Goal: Task Accomplishment & Management: Manage account settings

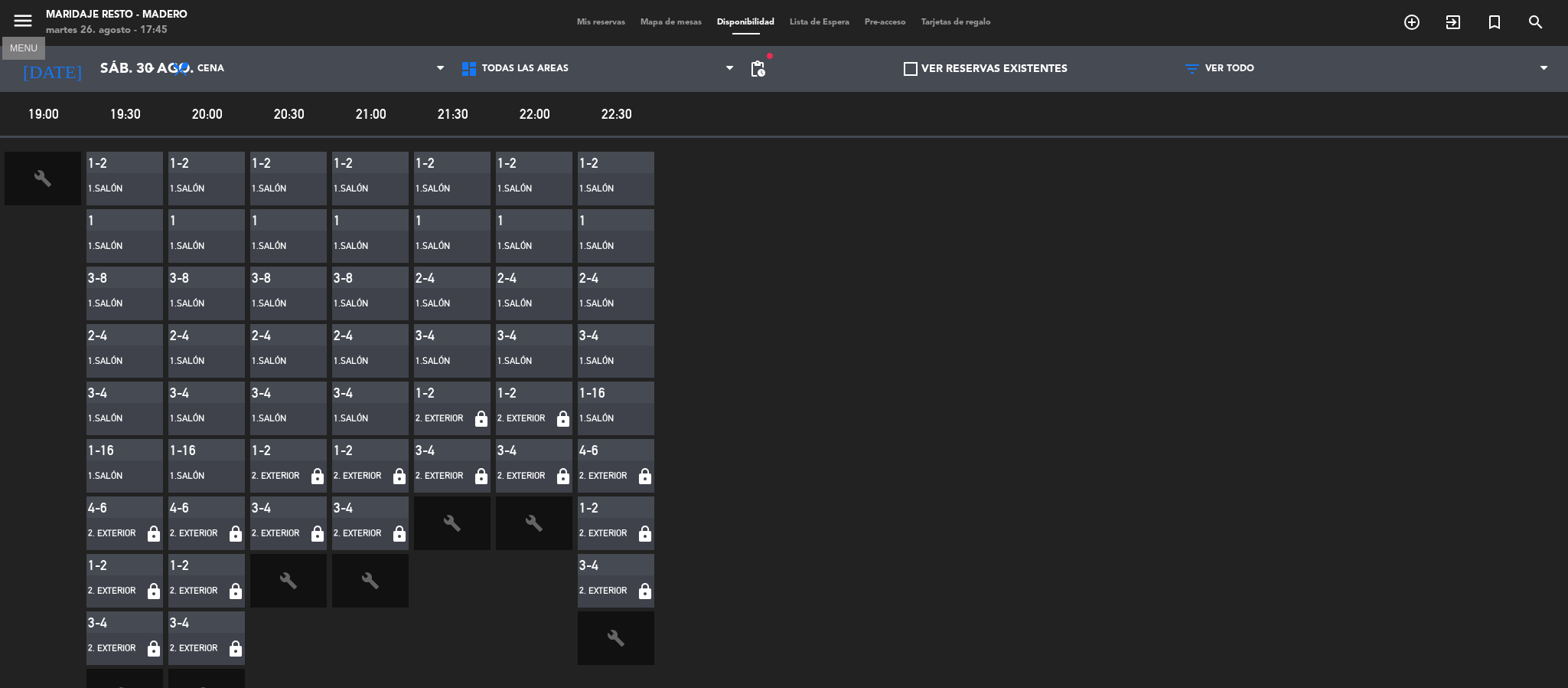
click at [21, 25] on icon "menu" at bounding box center [23, 20] width 23 height 23
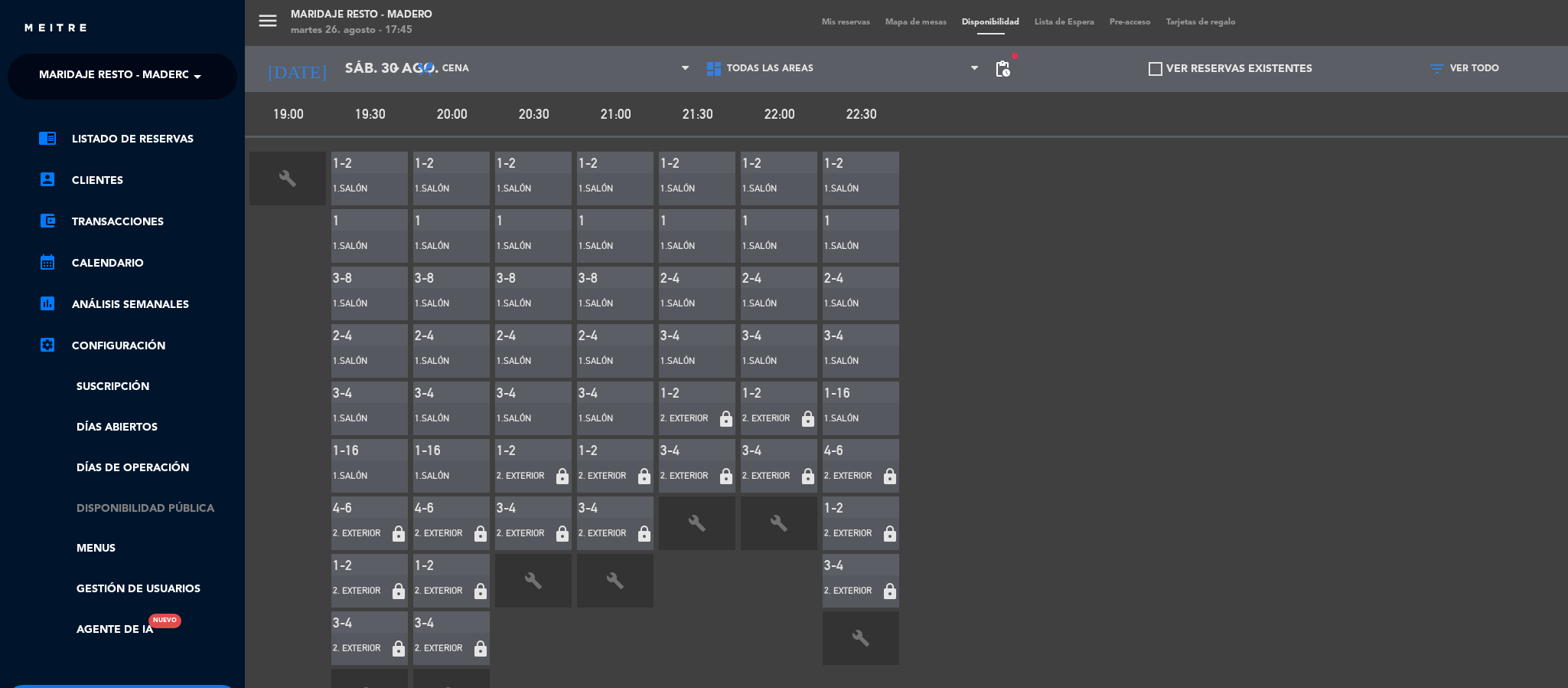
click at [162, 506] on link "Disponibilidad pública" at bounding box center [137, 508] width 199 height 17
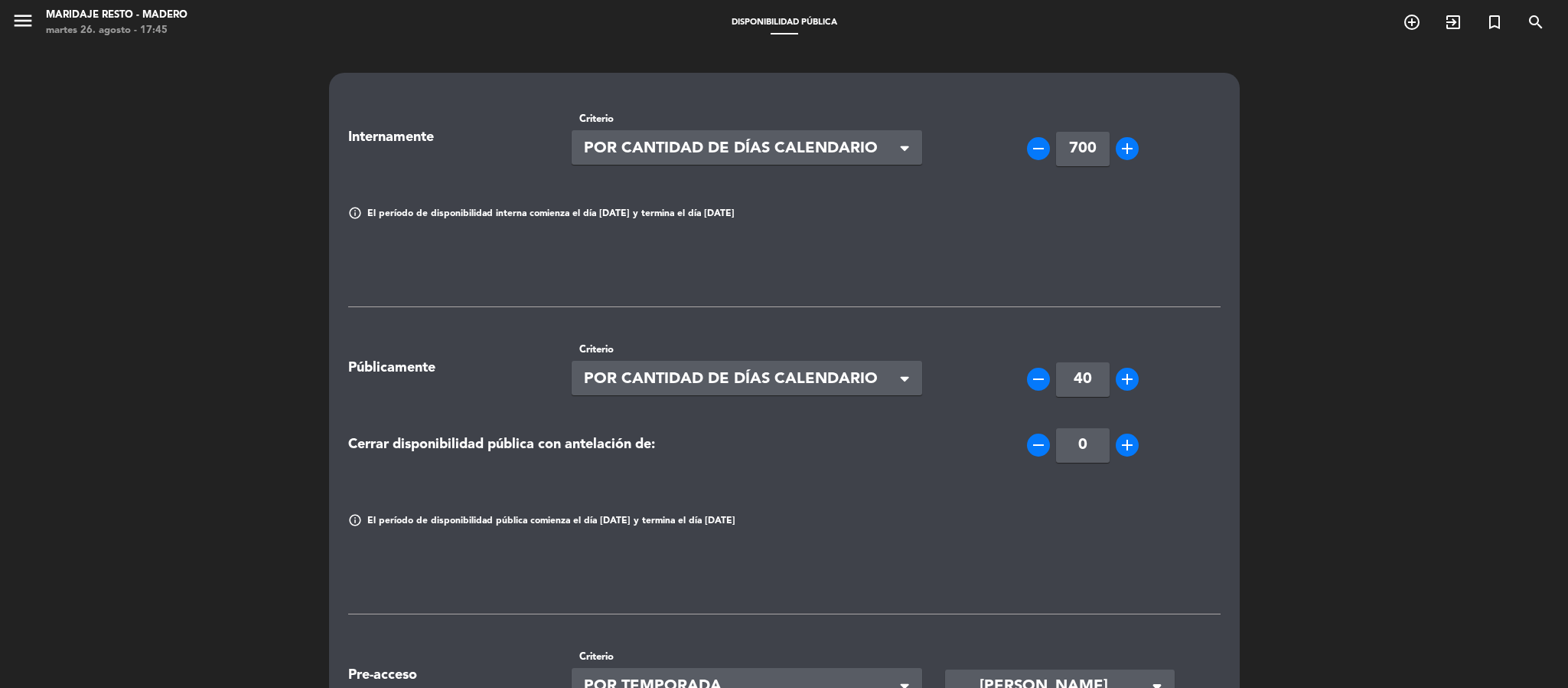
click at [162, 506] on div "Internamente Criterio Seleccionar × POR CANTIDAD DE DÍAS CALENDARIO × remove 70…" at bounding box center [784, 588] width 1568 height 1086
click at [27, 18] on icon "menu" at bounding box center [23, 20] width 23 height 23
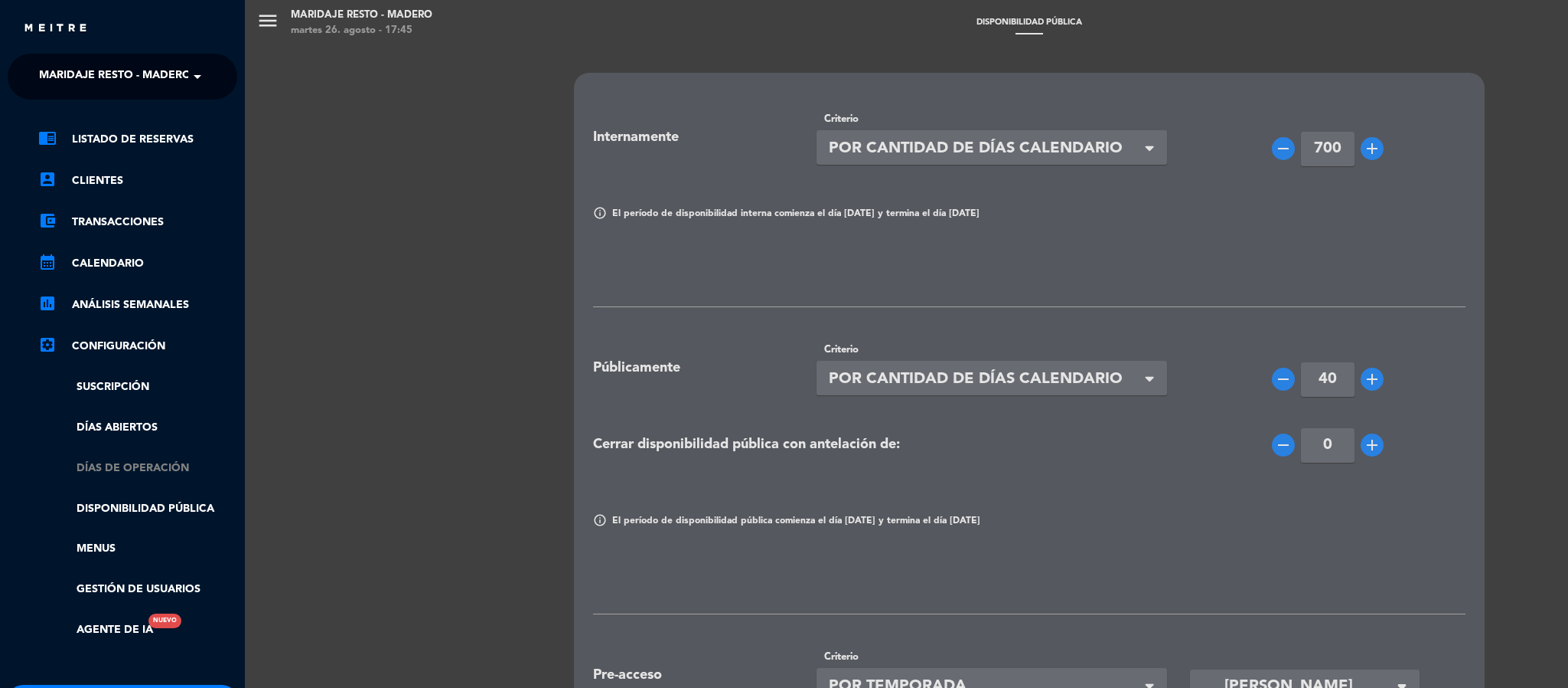
click at [136, 460] on link "Días de Operación" at bounding box center [137, 469] width 199 height 17
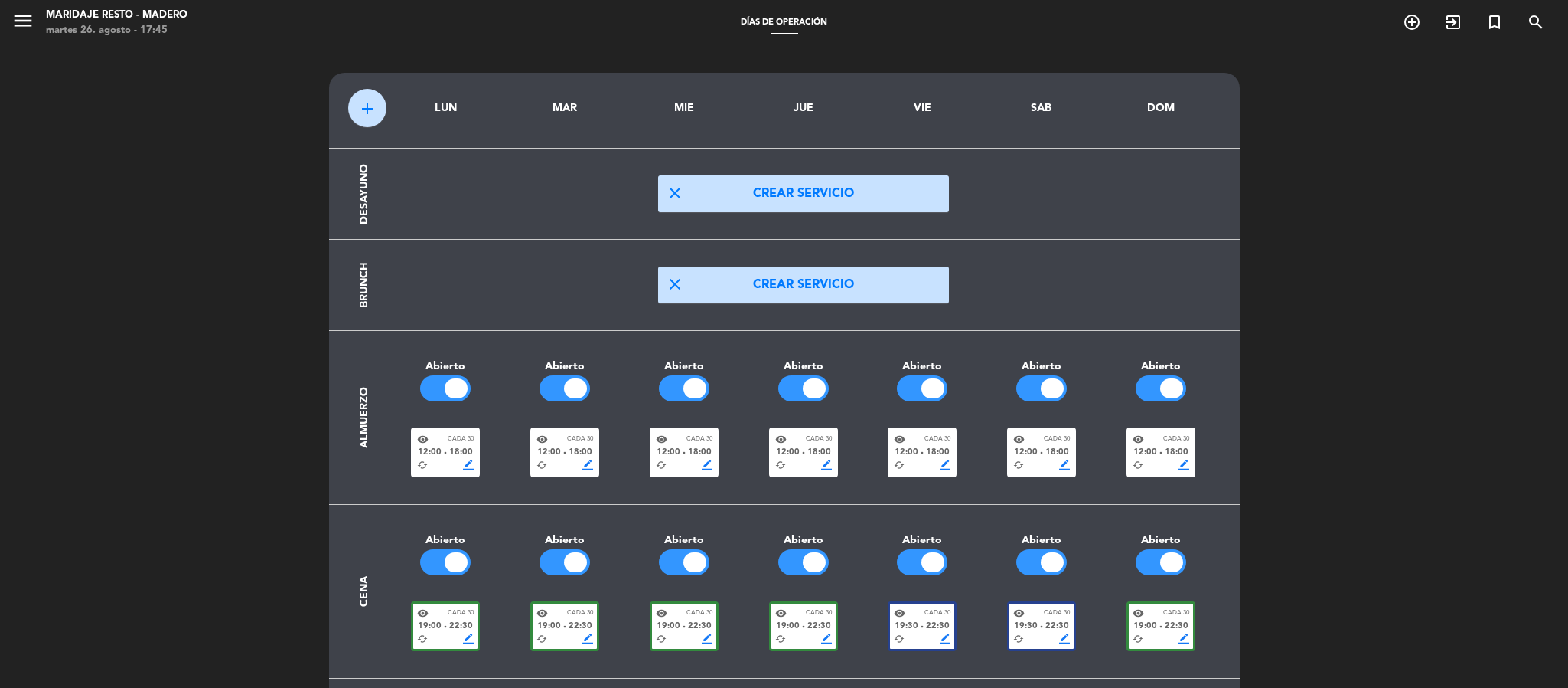
click at [1183, 638] on span "border_color" at bounding box center [1184, 639] width 11 height 11
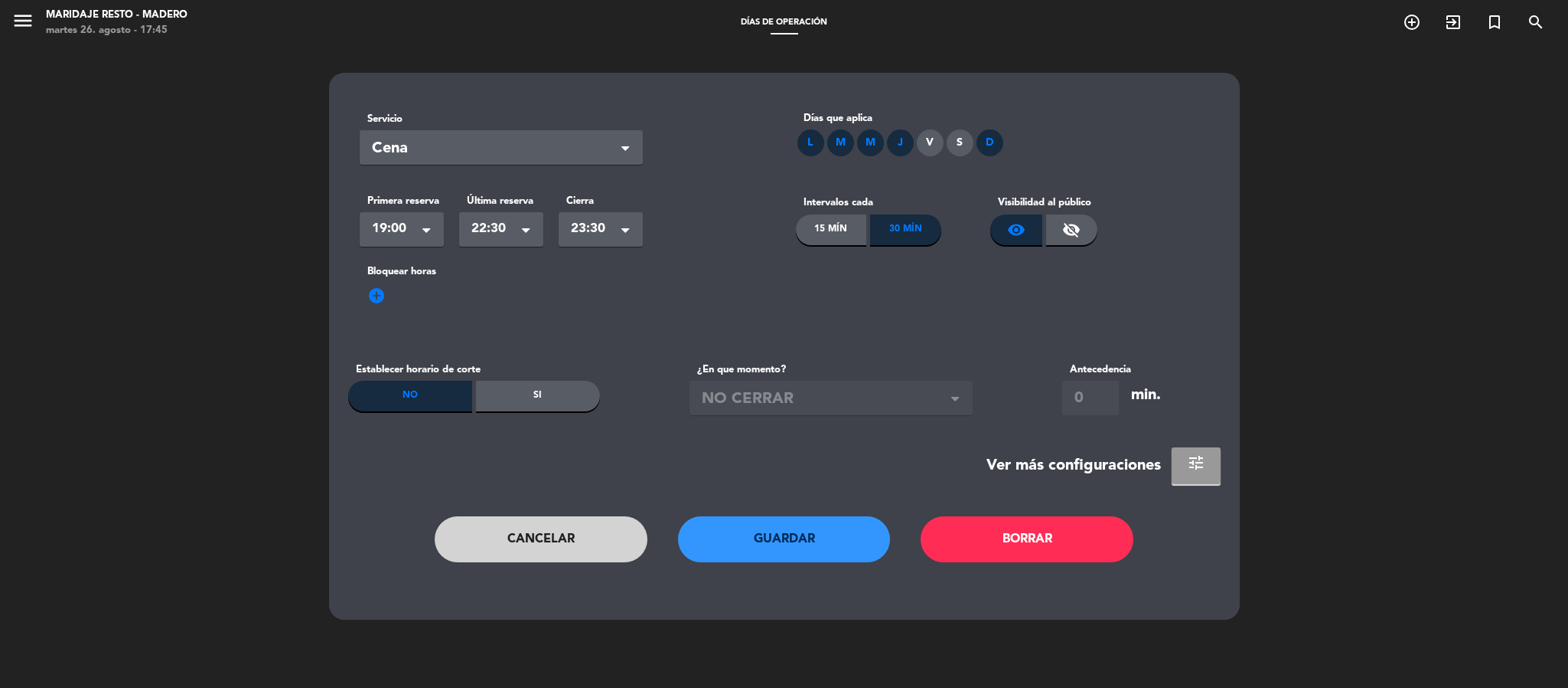
click at [1201, 475] on button "tune" at bounding box center [1197, 466] width 49 height 37
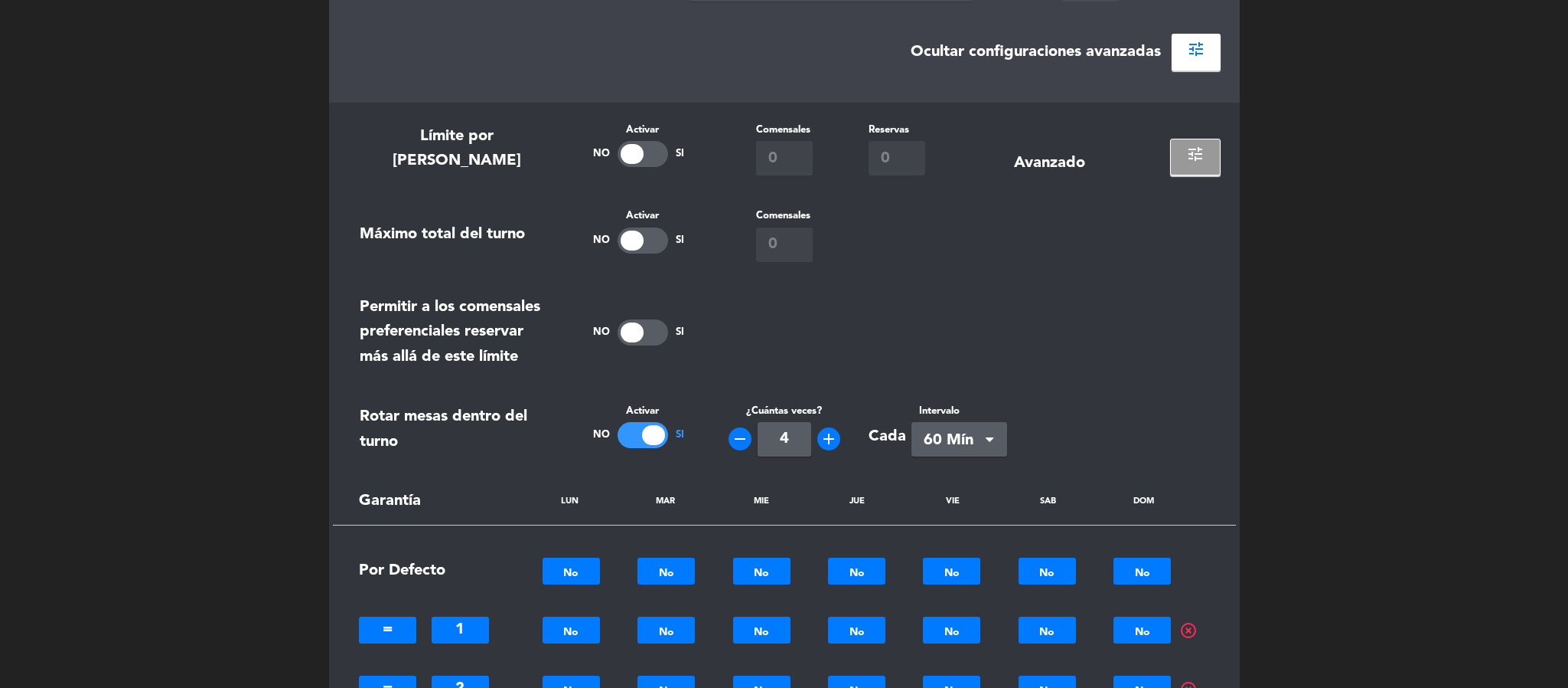
scroll to position [460, 0]
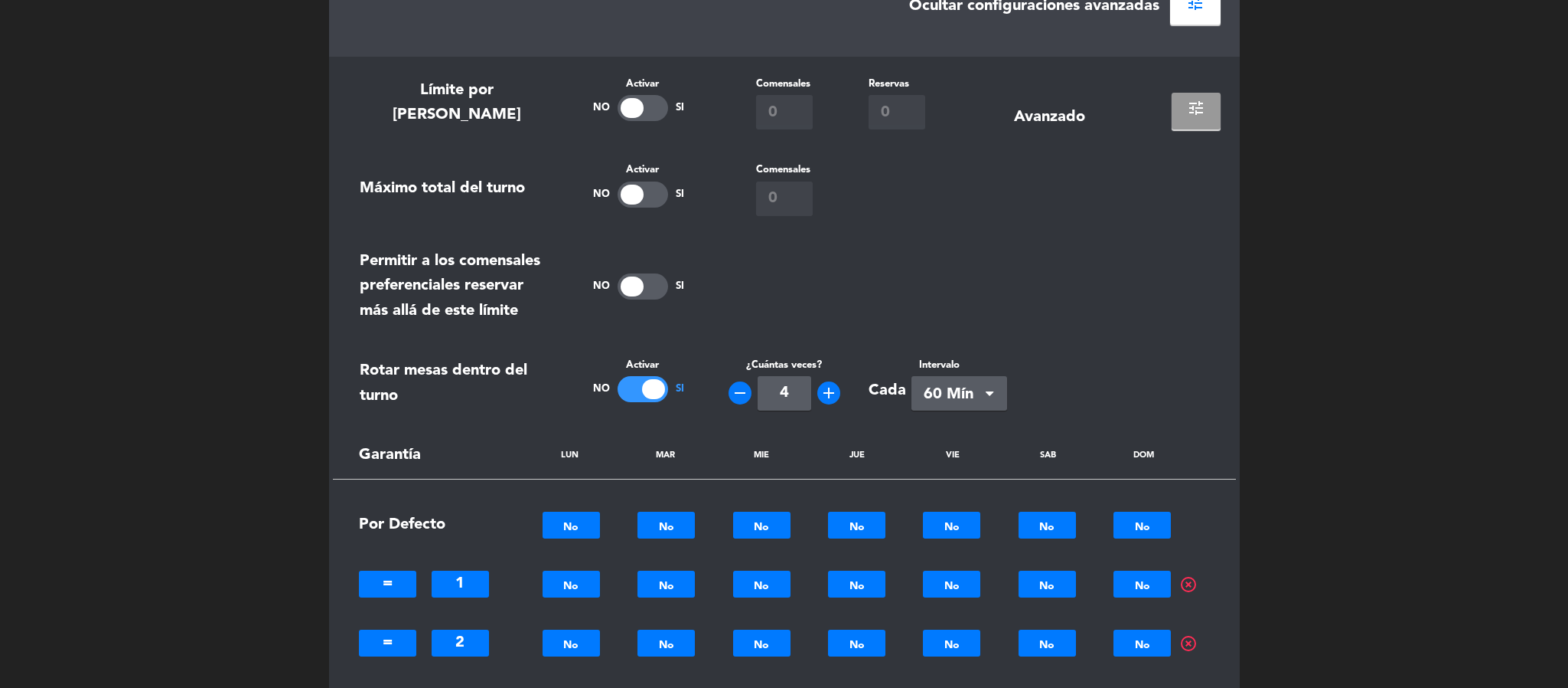
click at [1206, 118] on button "tune" at bounding box center [1197, 112] width 49 height 37
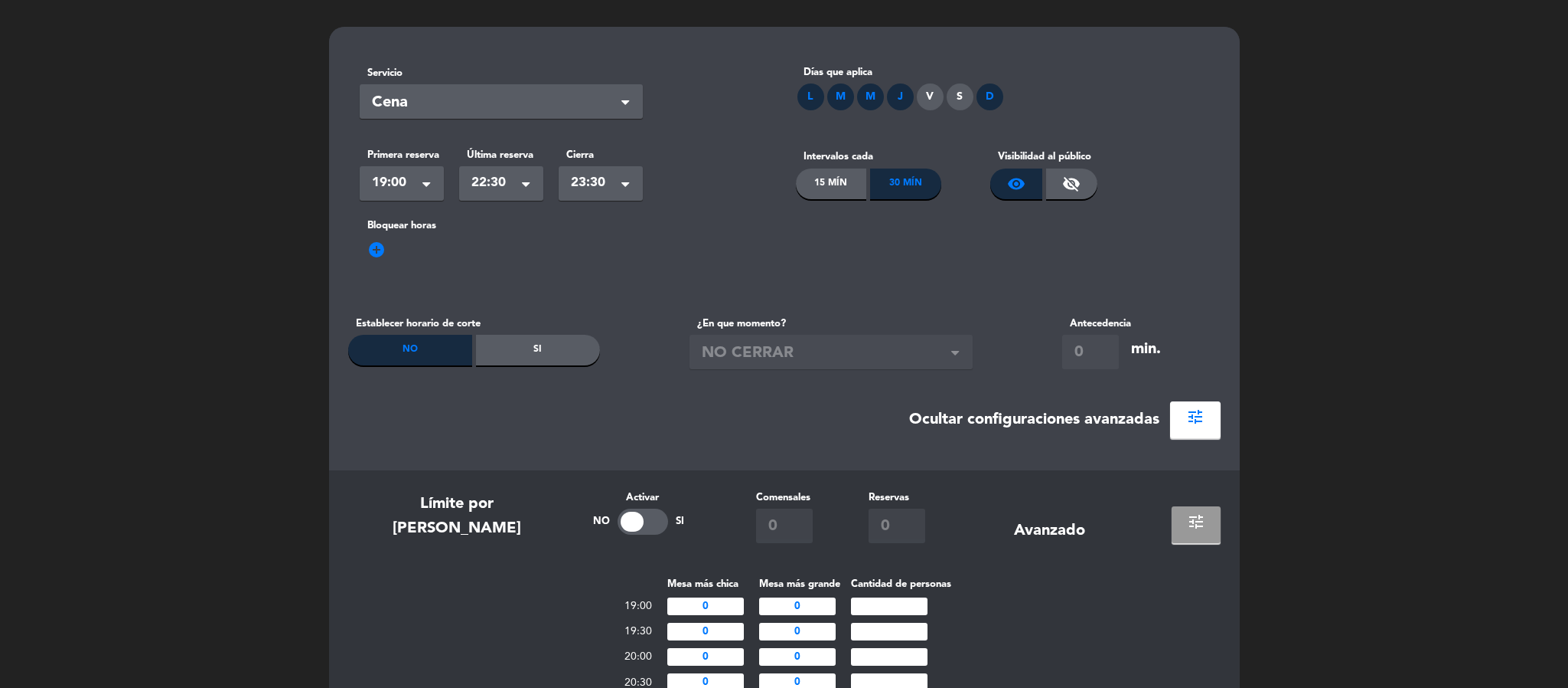
scroll to position [0, 0]
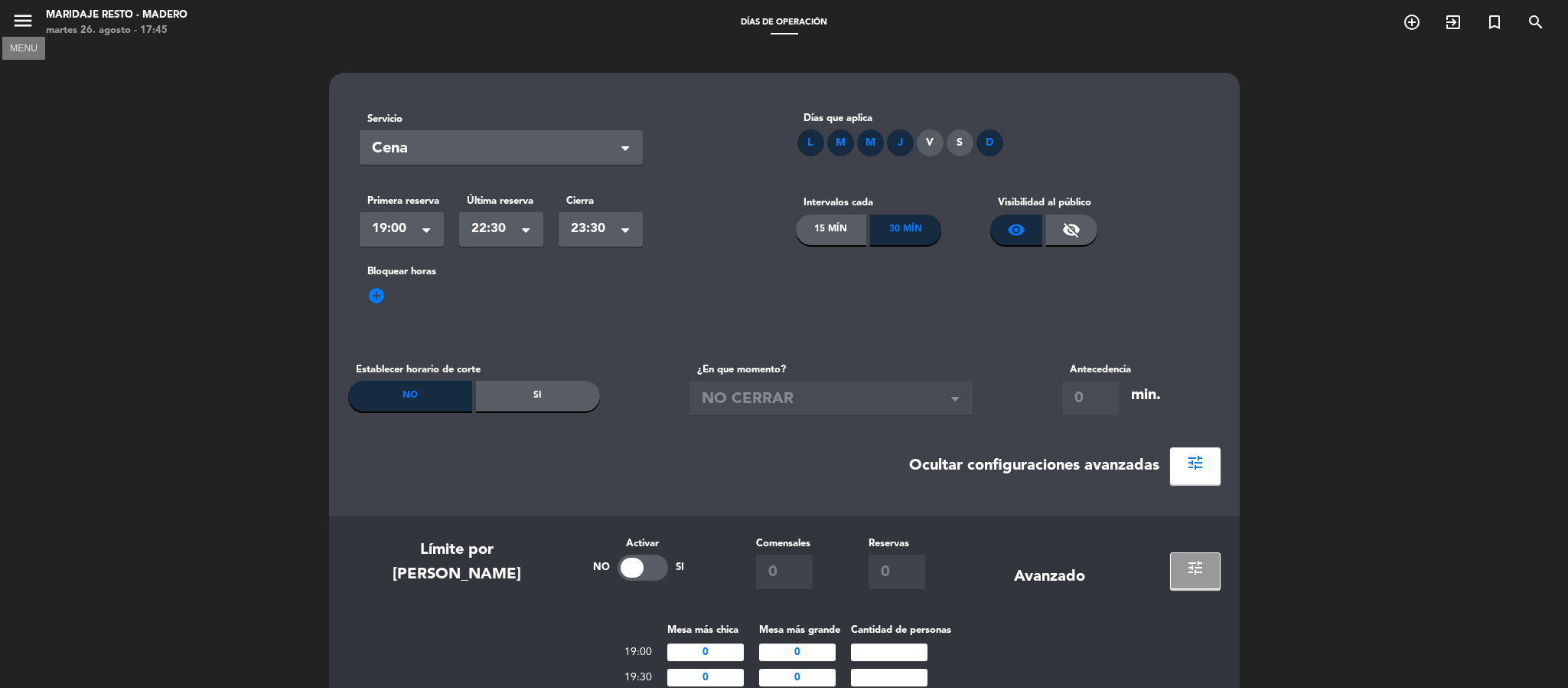
click at [12, 18] on icon "menu" at bounding box center [23, 20] width 23 height 23
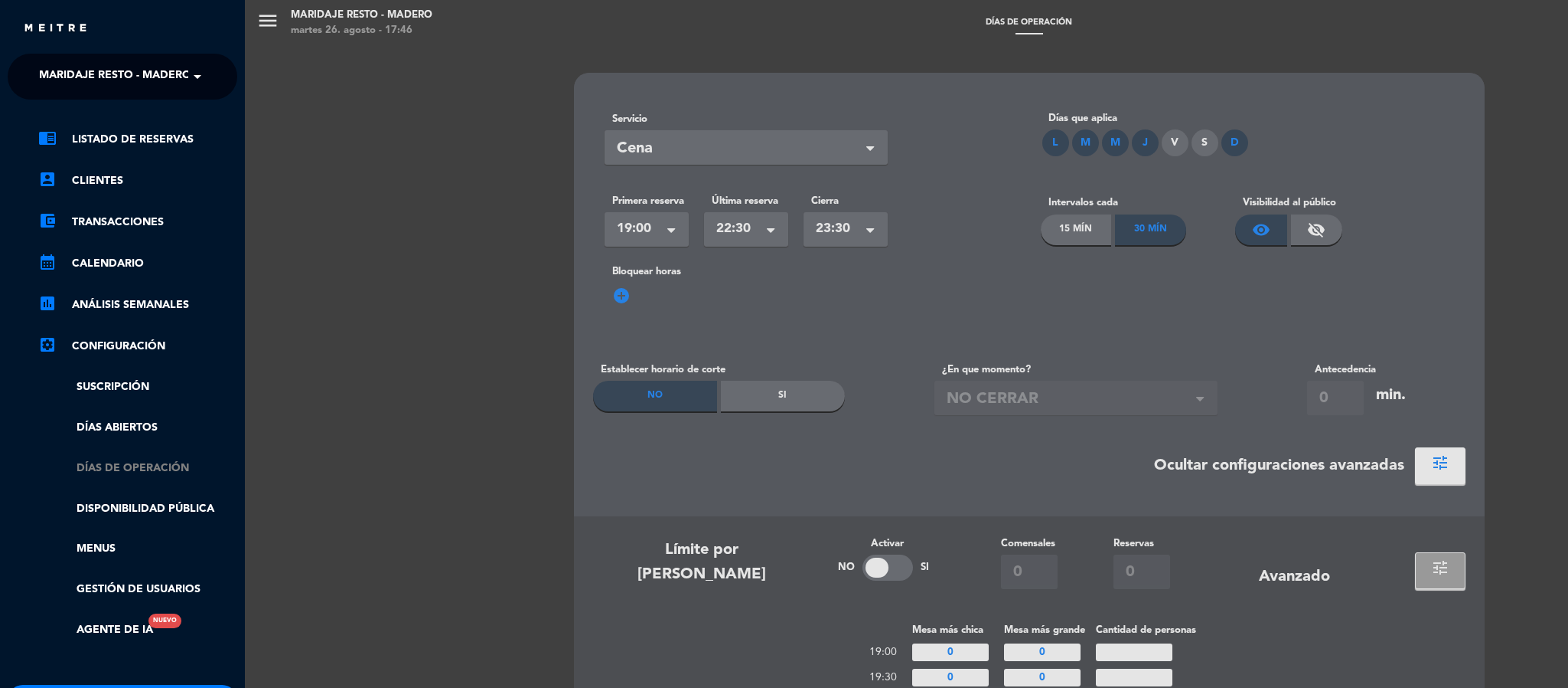
click at [138, 465] on link "Días de Operación" at bounding box center [137, 469] width 199 height 17
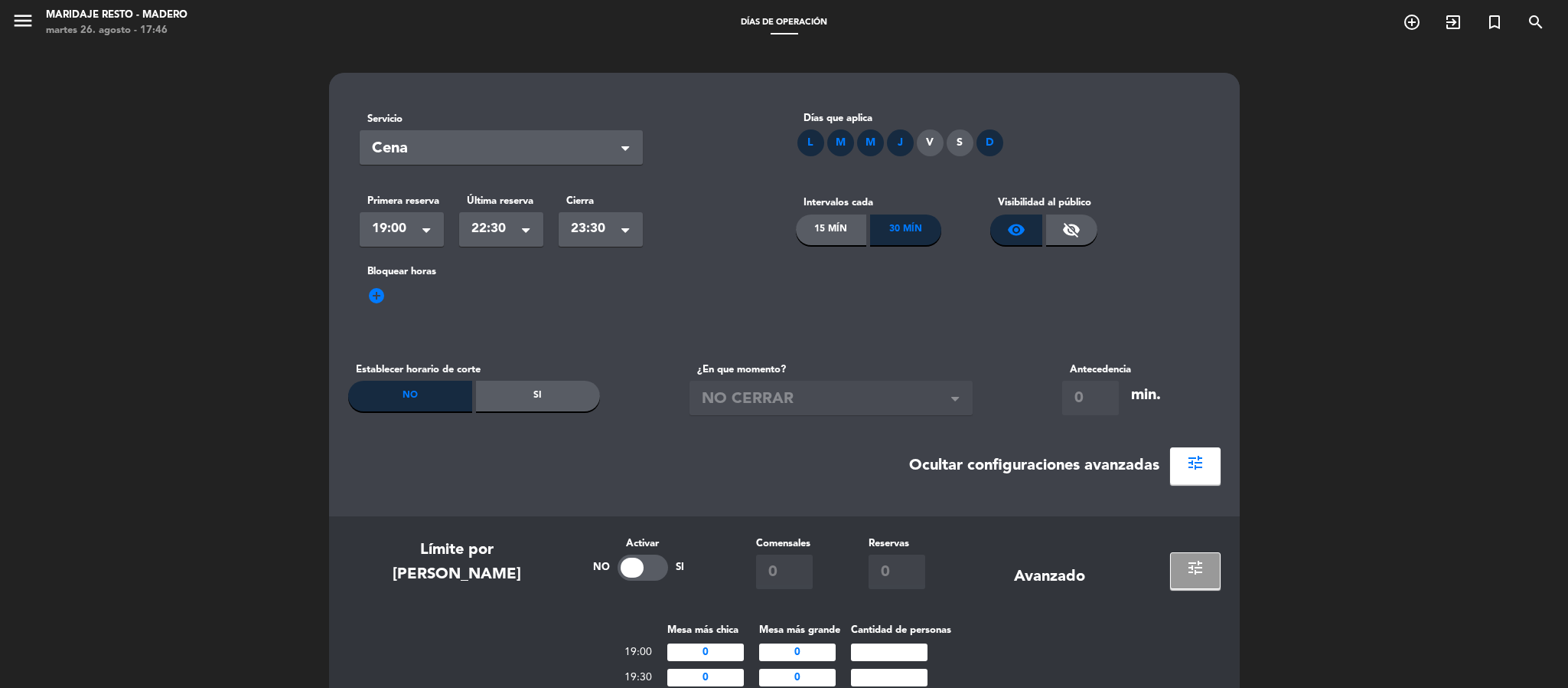
click at [420, 158] on span "Cena" at bounding box center [496, 149] width 246 height 25
click at [414, 154] on span "Cena" at bounding box center [496, 149] width 246 height 25
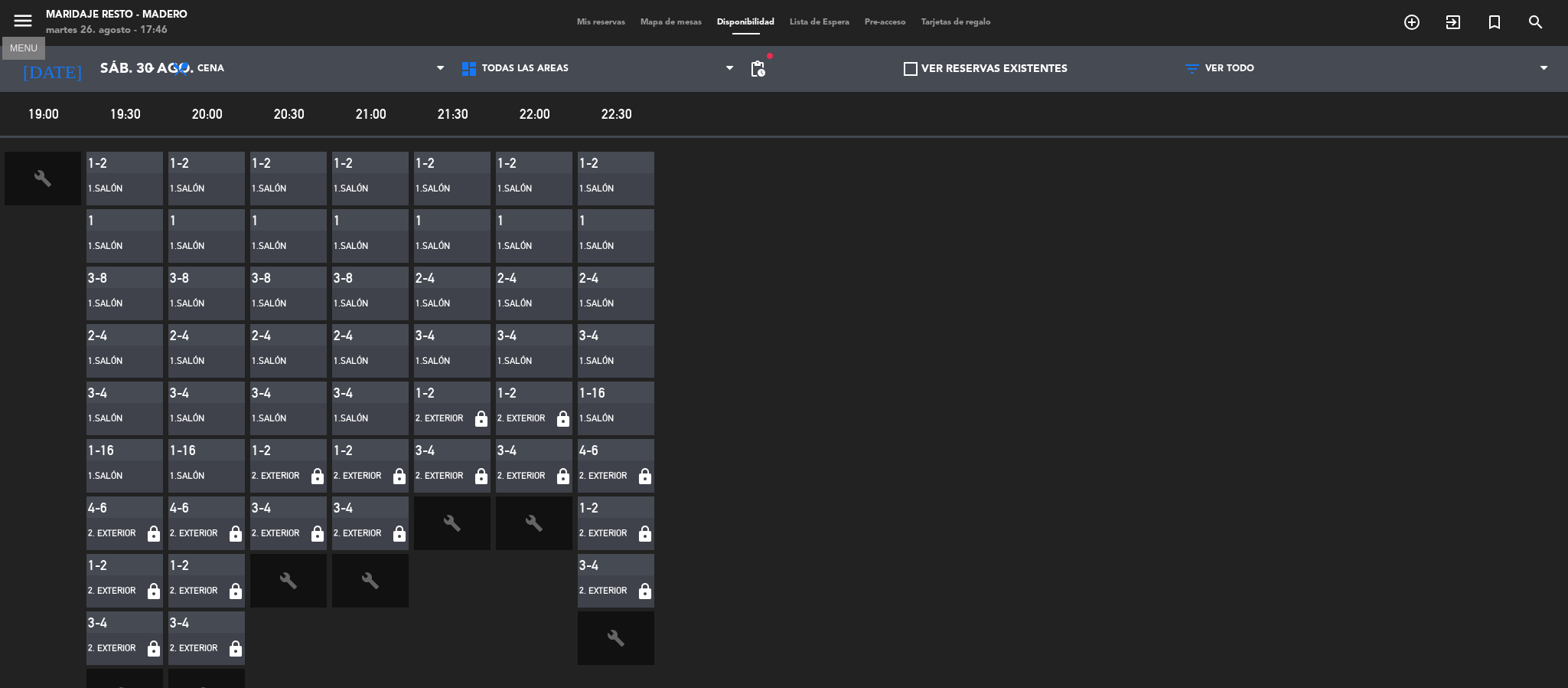
click at [19, 21] on icon "menu" at bounding box center [23, 20] width 23 height 23
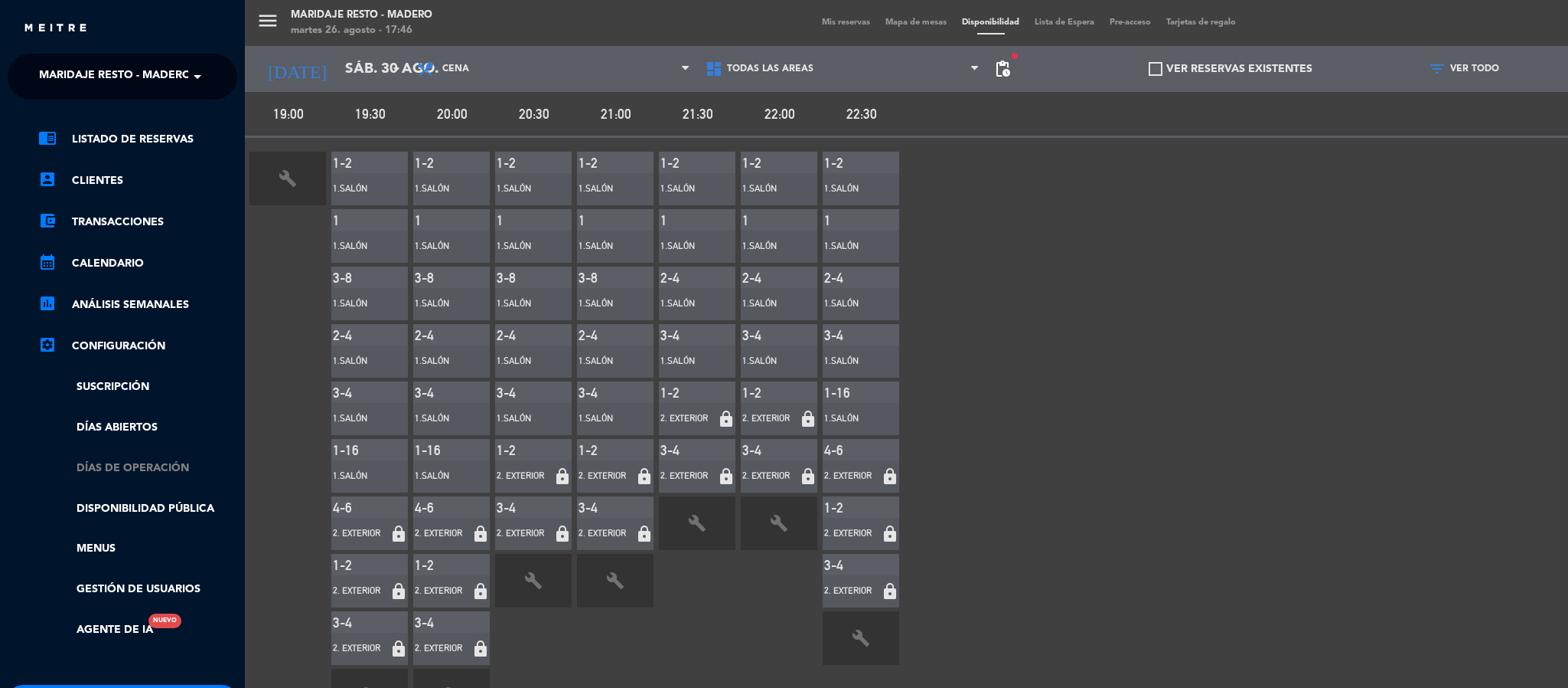
click at [122, 462] on link "Días de Operación" at bounding box center [137, 469] width 199 height 17
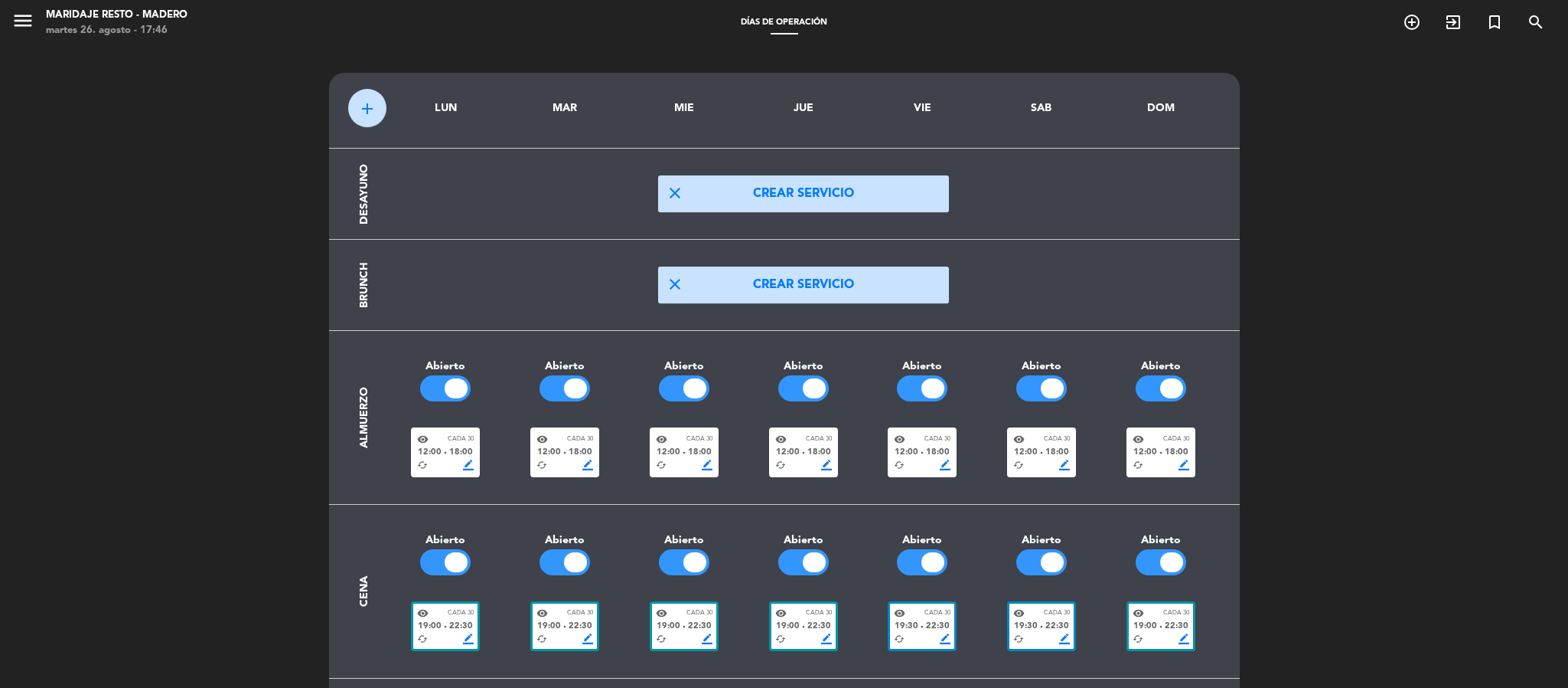
click at [1063, 635] on span "border_color" at bounding box center [1065, 639] width 11 height 11
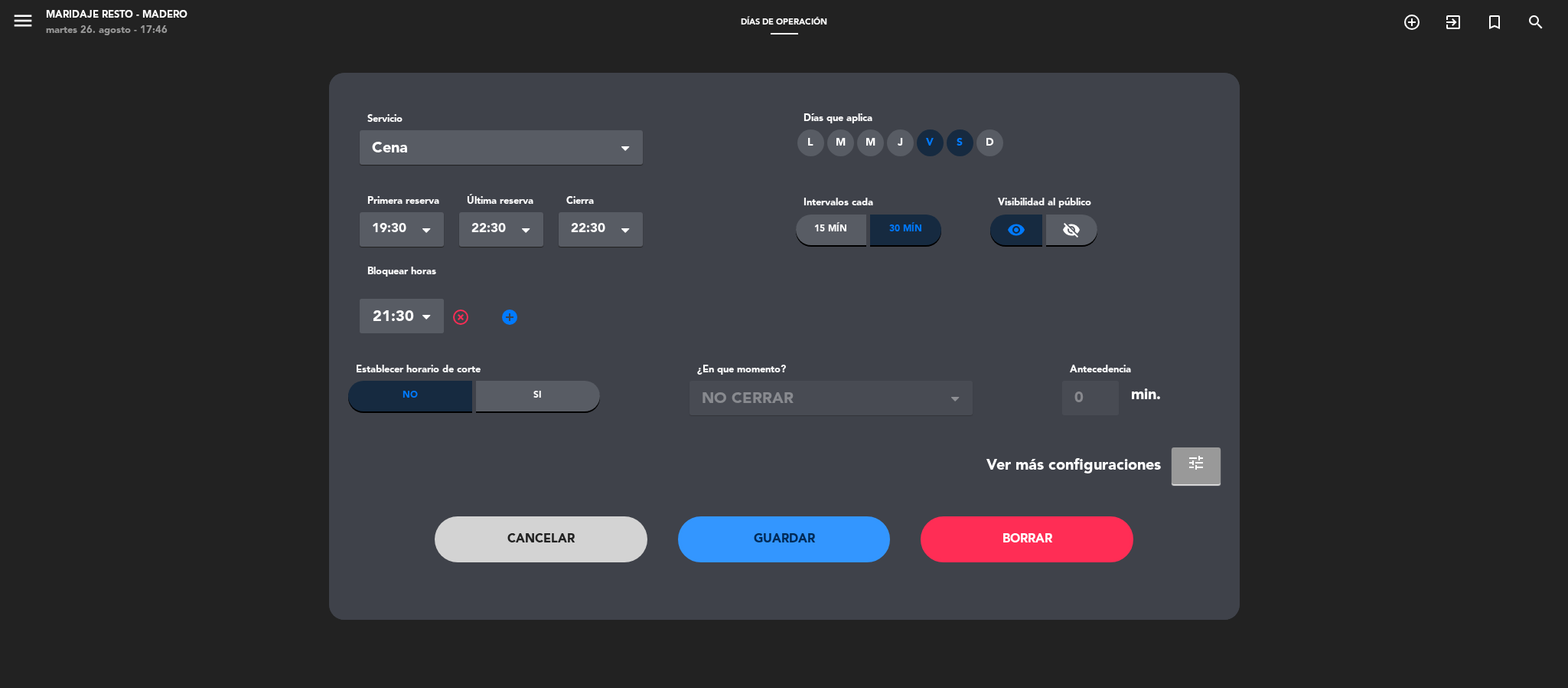
click at [1183, 474] on button "tune" at bounding box center [1197, 466] width 49 height 37
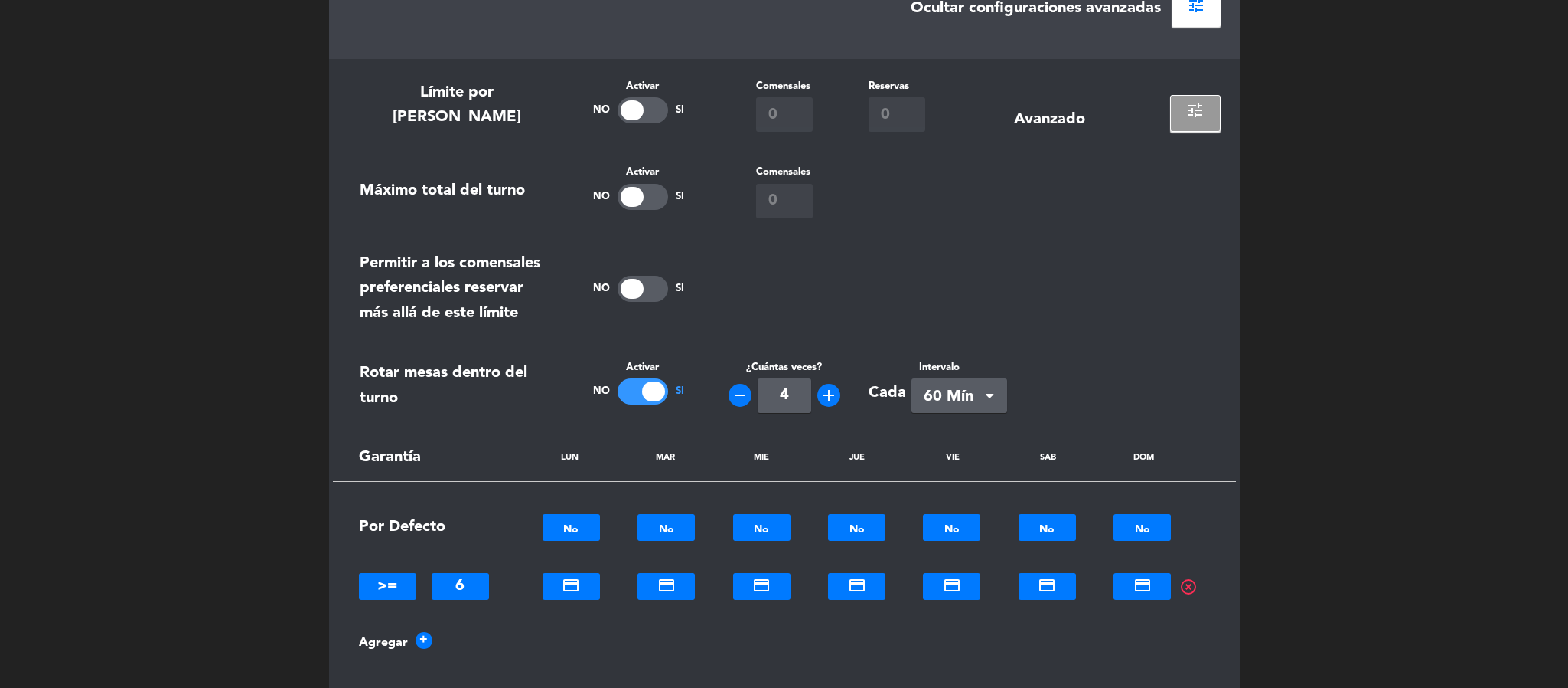
scroll to position [460, 0]
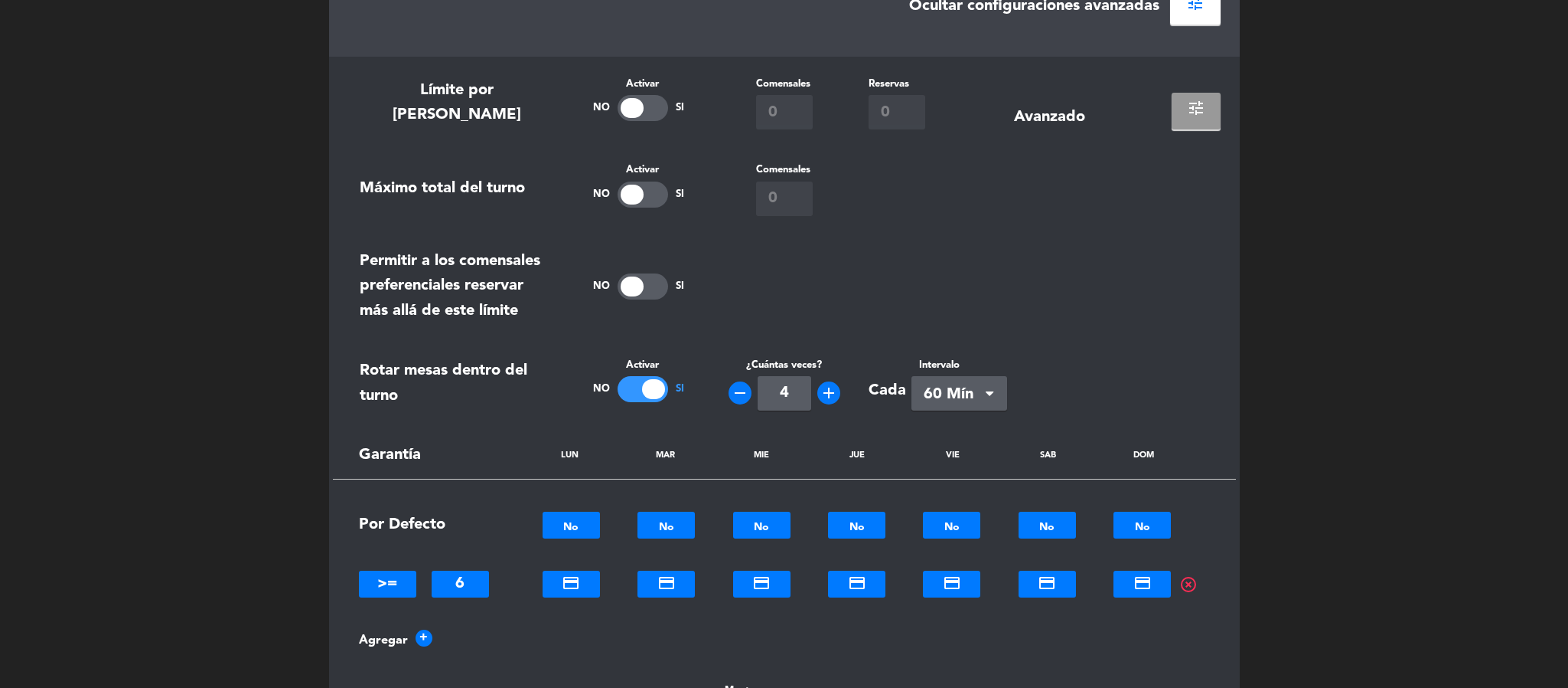
click at [1192, 104] on span "tune" at bounding box center [1196, 108] width 18 height 18
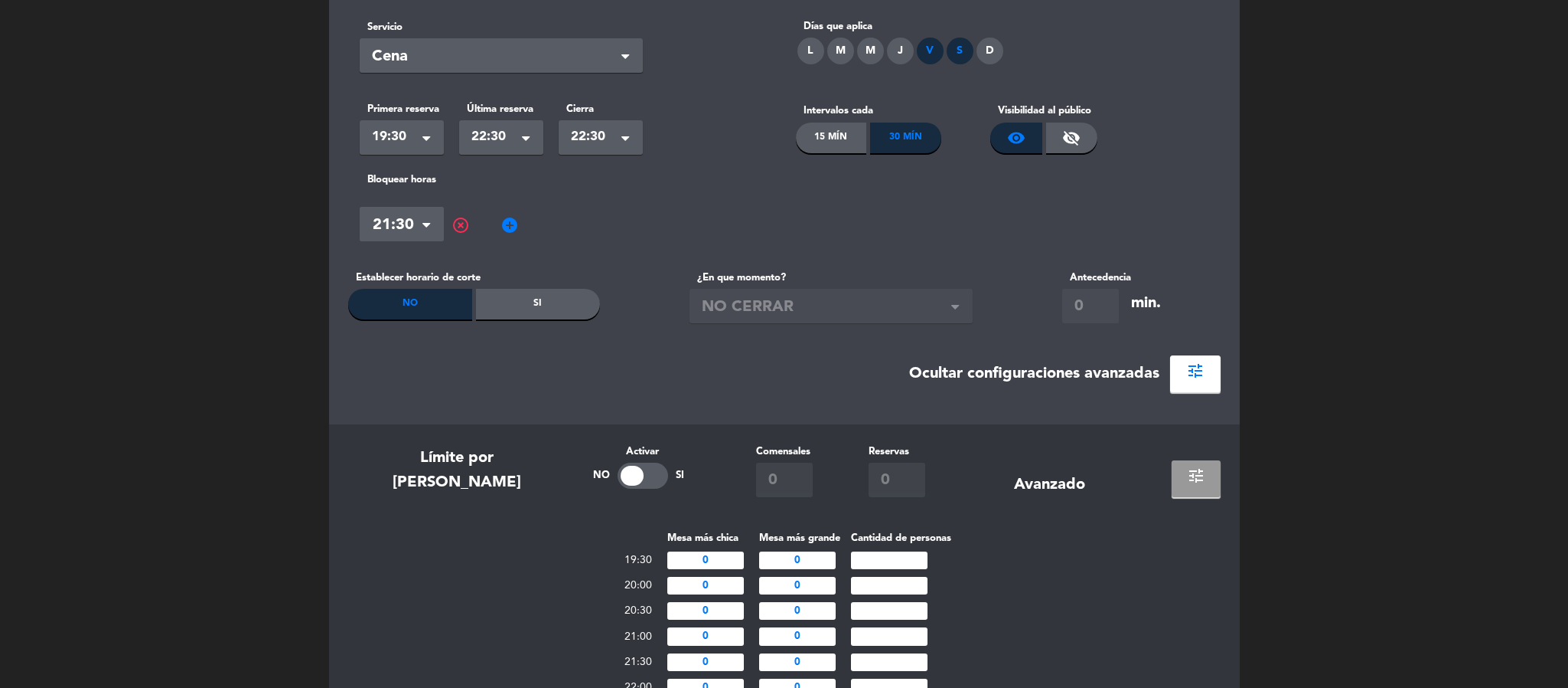
scroll to position [0, 0]
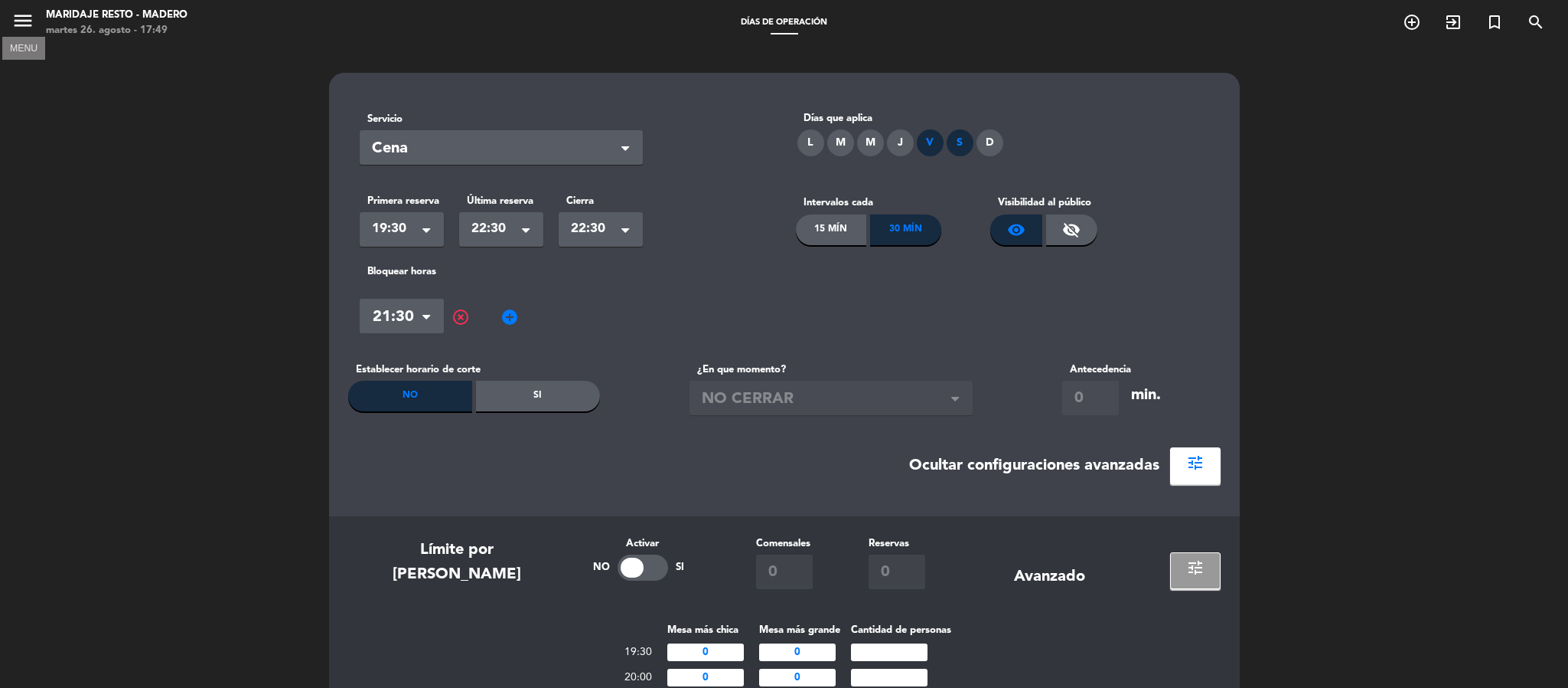
click at [23, 23] on icon "menu" at bounding box center [23, 20] width 23 height 23
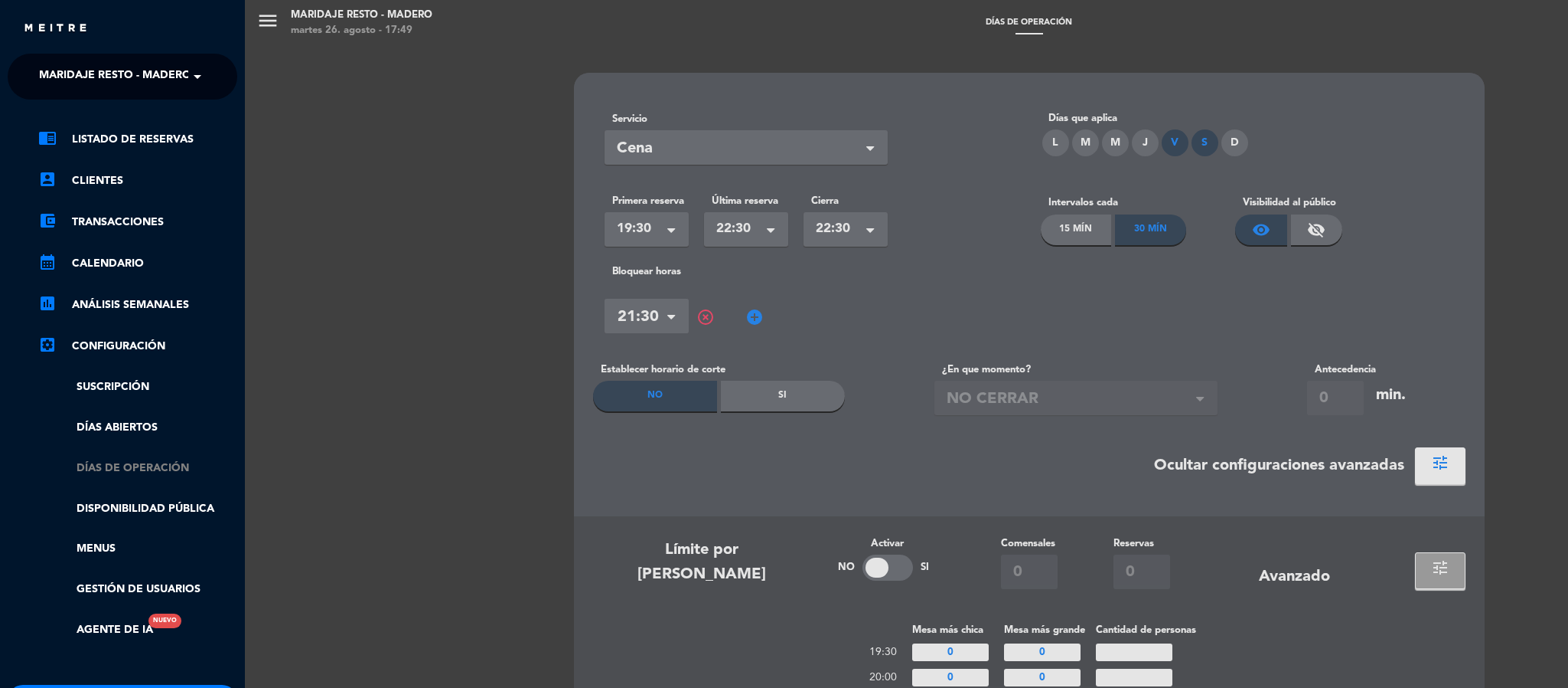
click at [144, 467] on link "Días de Operación" at bounding box center [137, 469] width 199 height 17
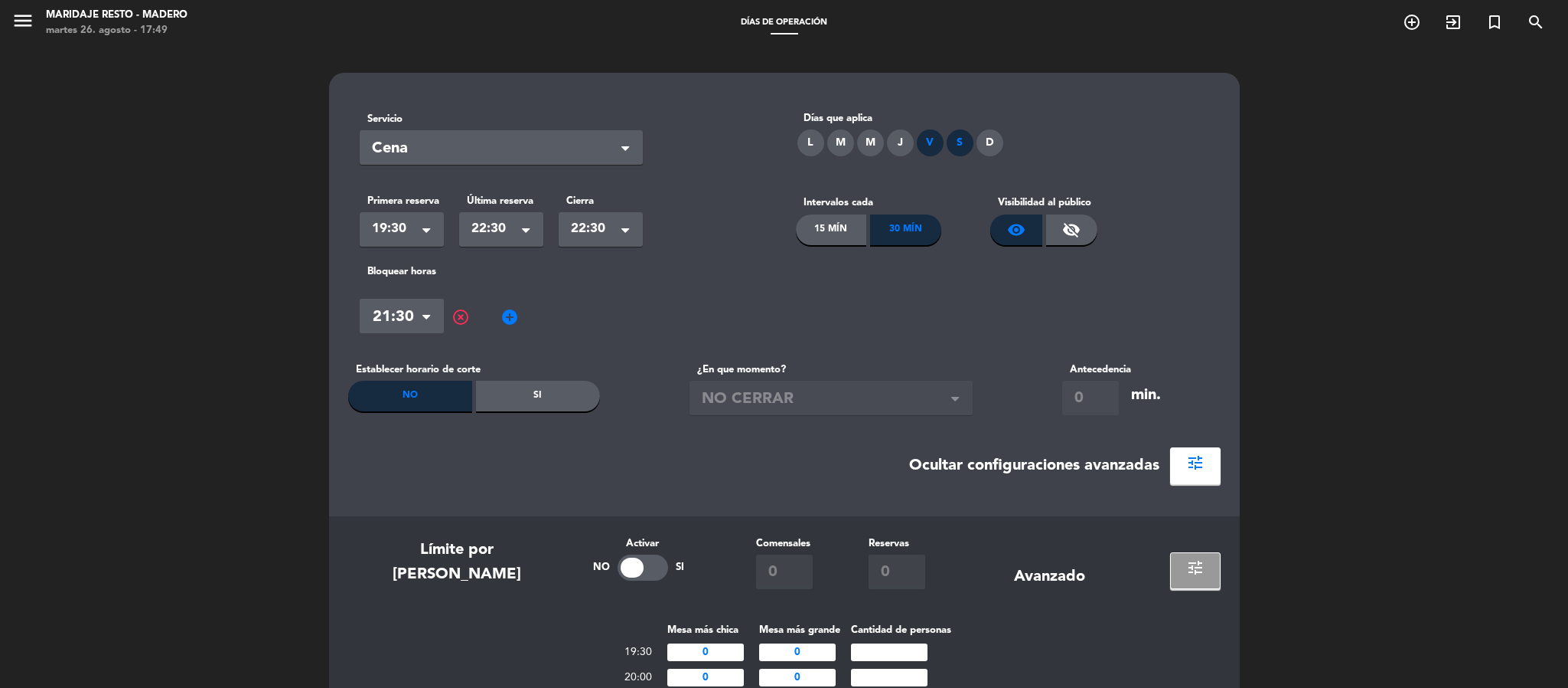
click at [16, 20] on icon "menu" at bounding box center [23, 20] width 23 height 23
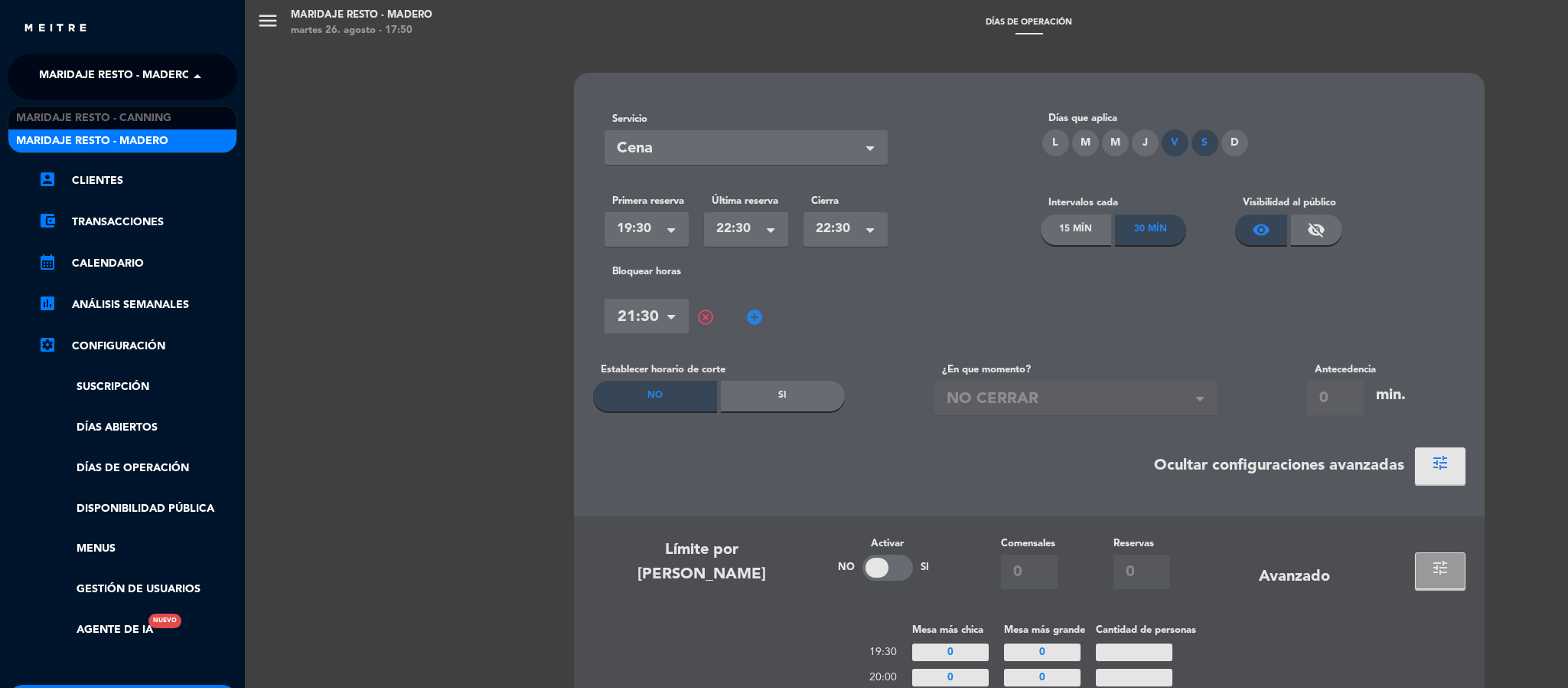
click at [77, 77] on span "Maridaje Resto - Madero" at bounding box center [114, 76] width 152 height 32
click at [83, 111] on span "Maridaje Resto - Canning" at bounding box center [94, 118] width 155 height 17
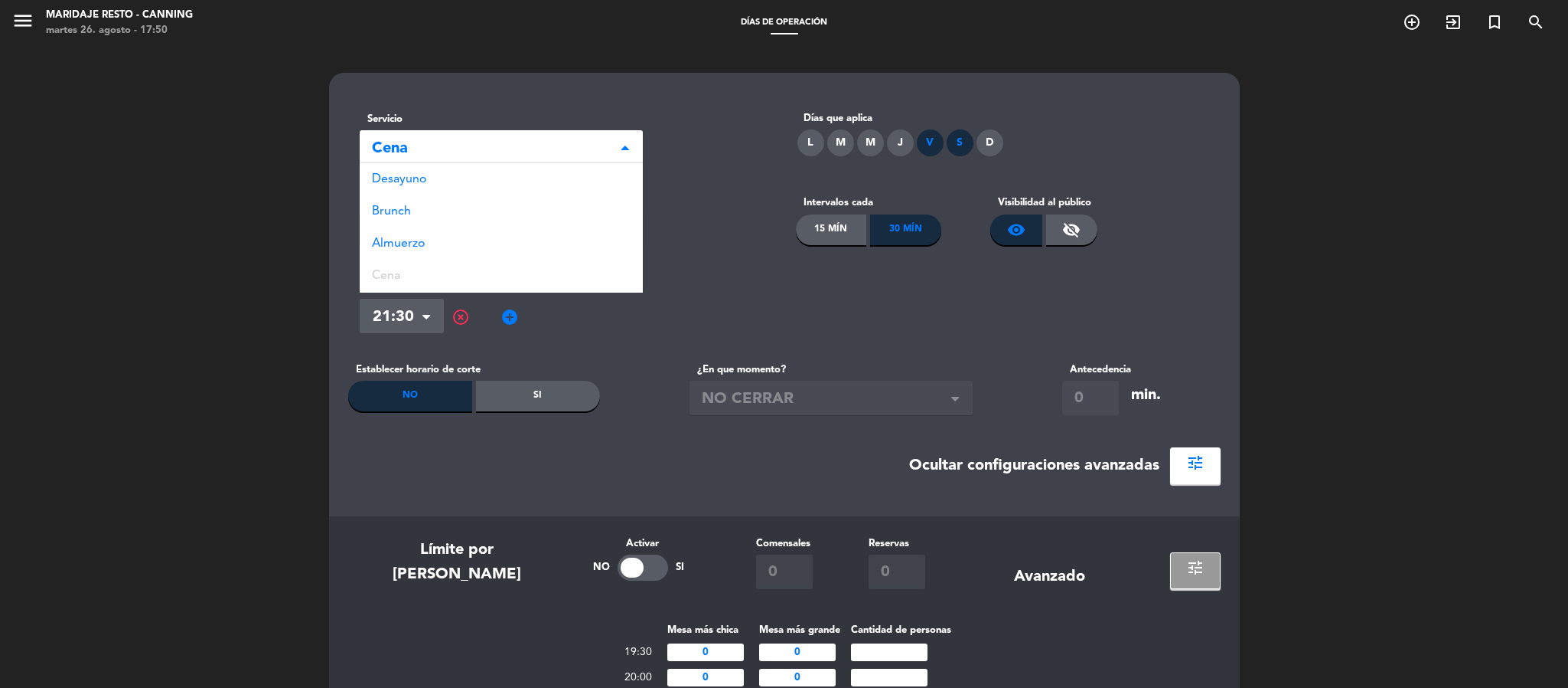
click at [569, 134] on div "Seleccionar × Cena" at bounding box center [501, 147] width 283 height 35
click at [536, 180] on div "Desayuno" at bounding box center [501, 179] width 283 height 32
click at [537, 147] on span "Desayuno" at bounding box center [496, 149] width 246 height 25
click at [488, 235] on div "Almuerzo" at bounding box center [501, 243] width 283 height 32
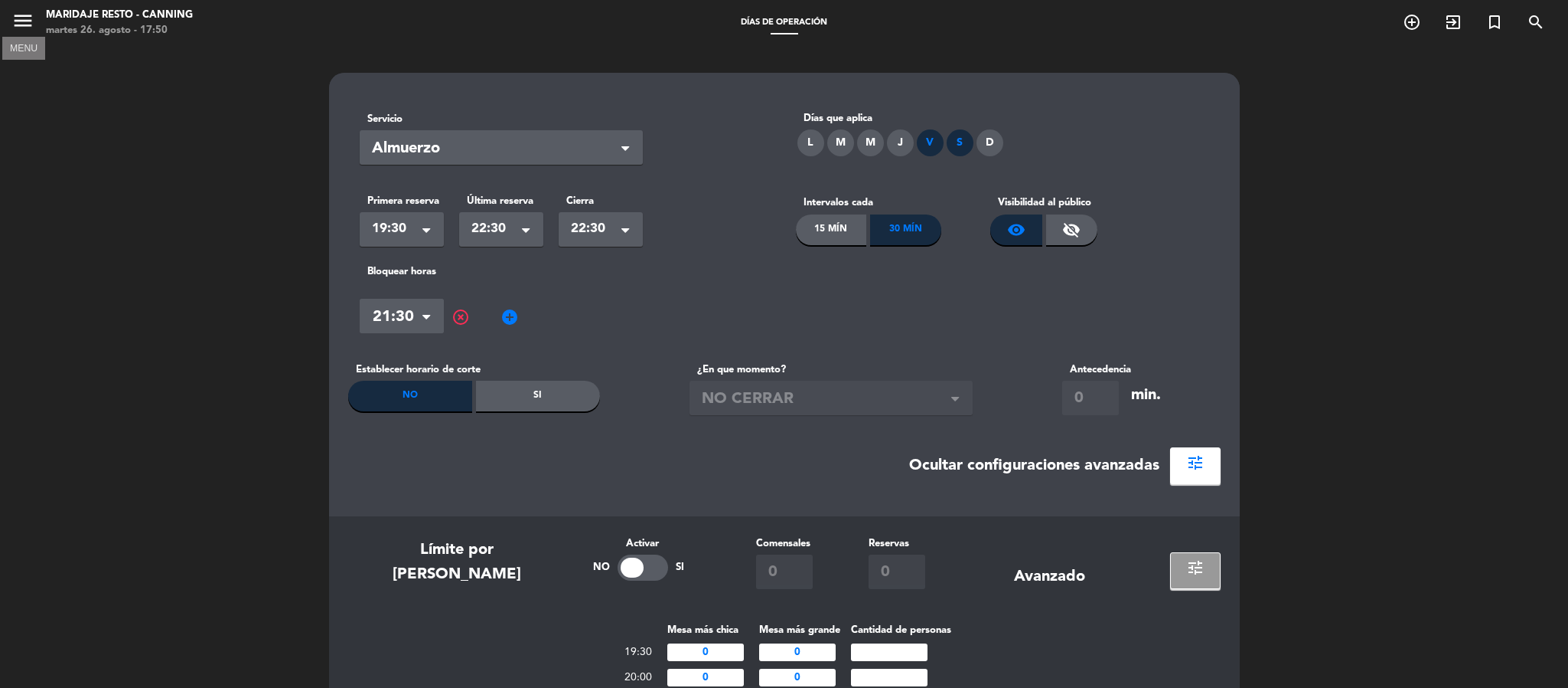
click at [26, 16] on icon "menu" at bounding box center [23, 20] width 23 height 23
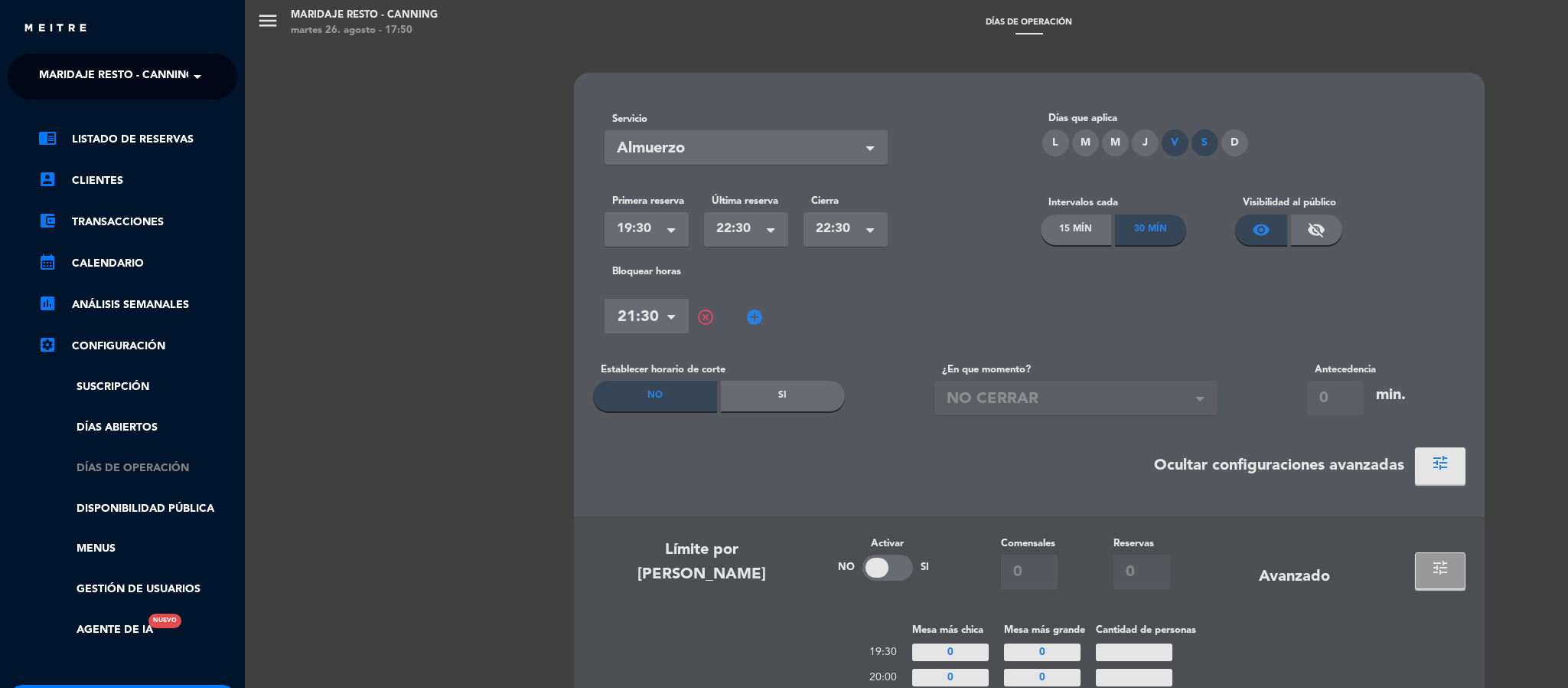
click at [85, 468] on link "Días de Operación" at bounding box center [137, 469] width 199 height 17
